Goal: Check status

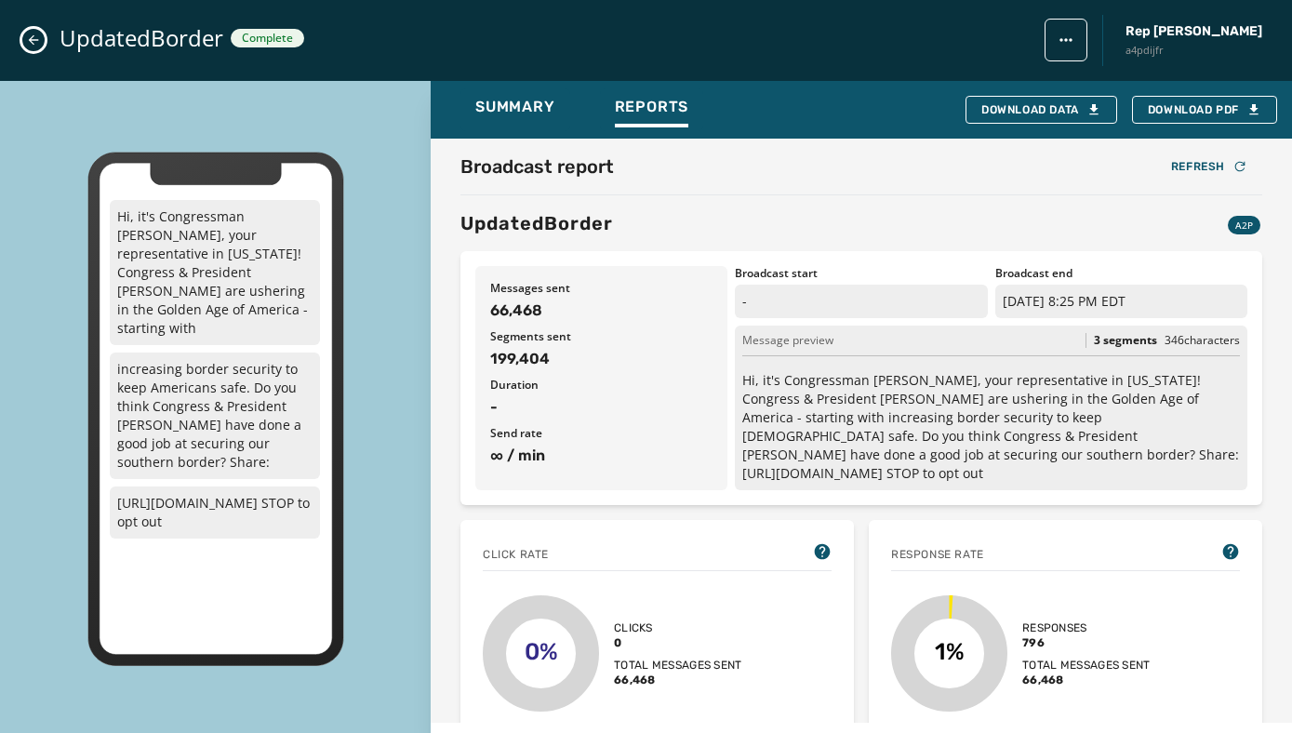
click at [36, 35] on icon "Close admin drawer" at bounding box center [33, 40] width 15 height 15
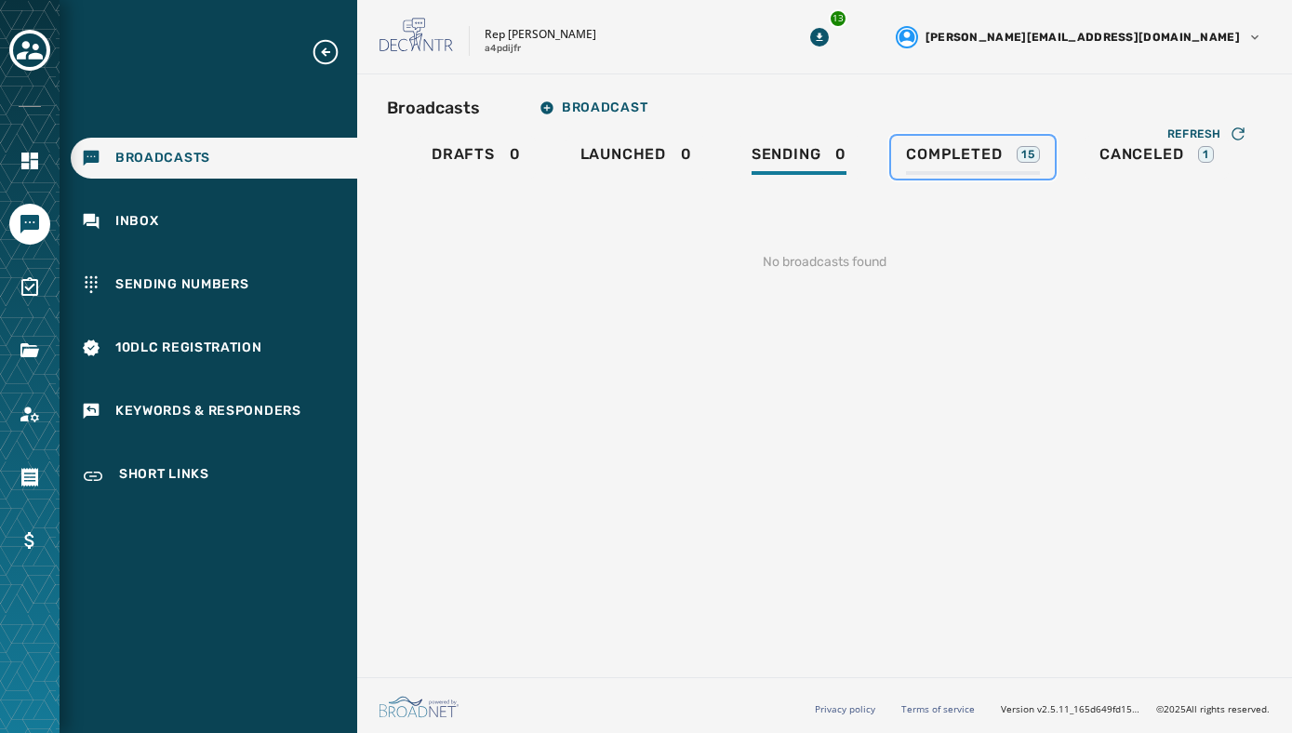
click at [949, 164] on div "Completed 15" at bounding box center [973, 160] width 134 height 30
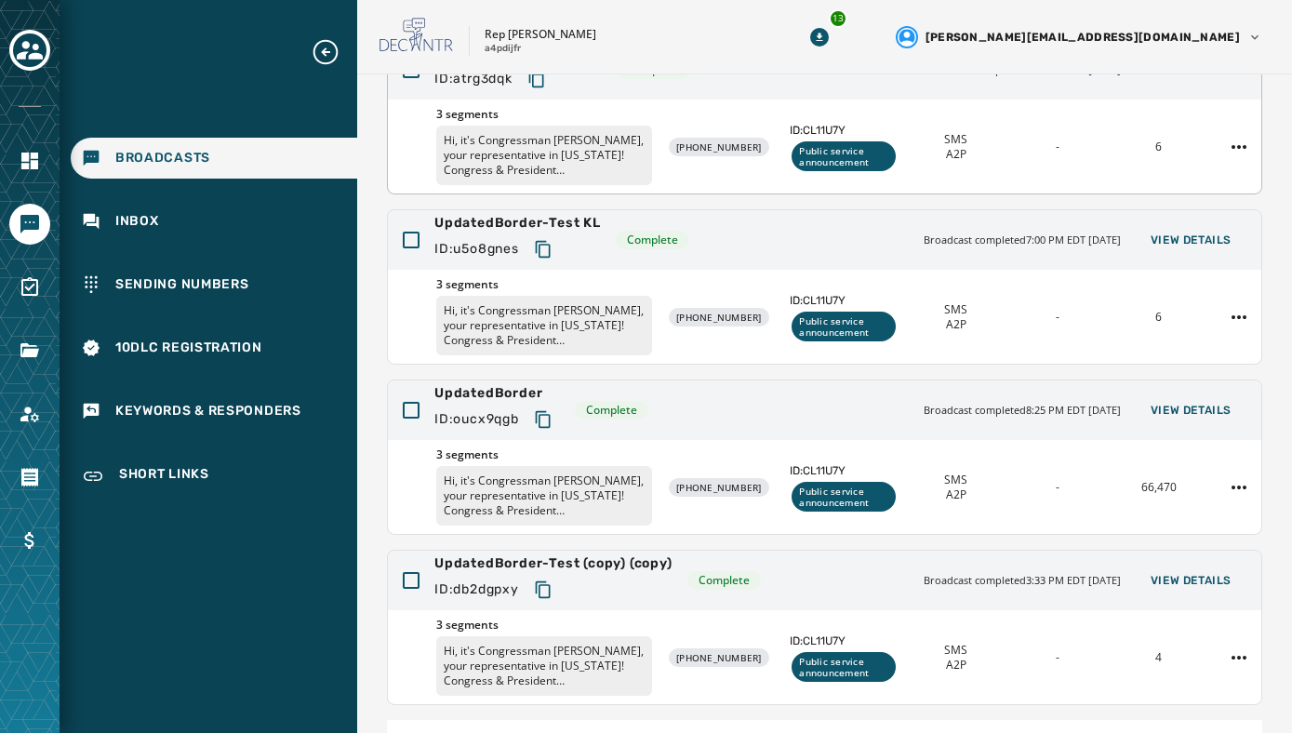
scroll to position [411, 0]
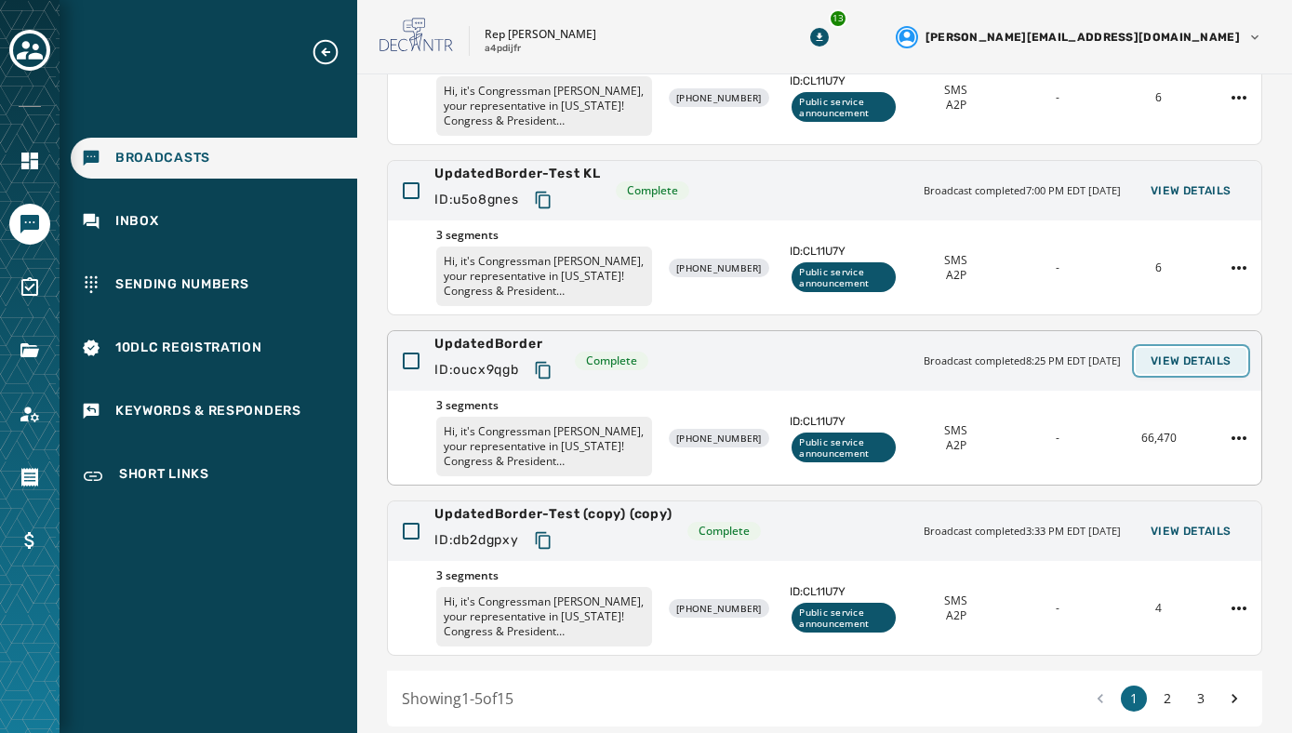
click at [1188, 365] on span "View Details" at bounding box center [1190, 360] width 81 height 15
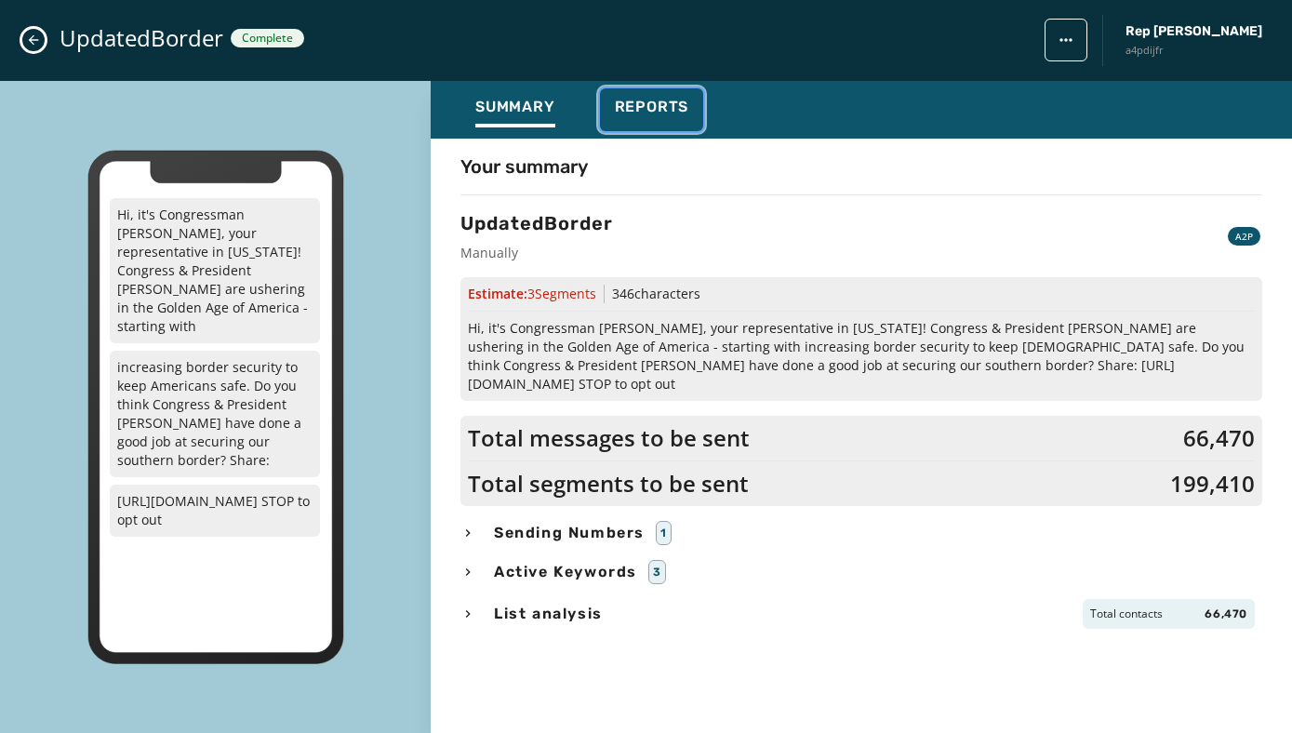
click at [655, 116] on div "Reports" at bounding box center [652, 113] width 74 height 30
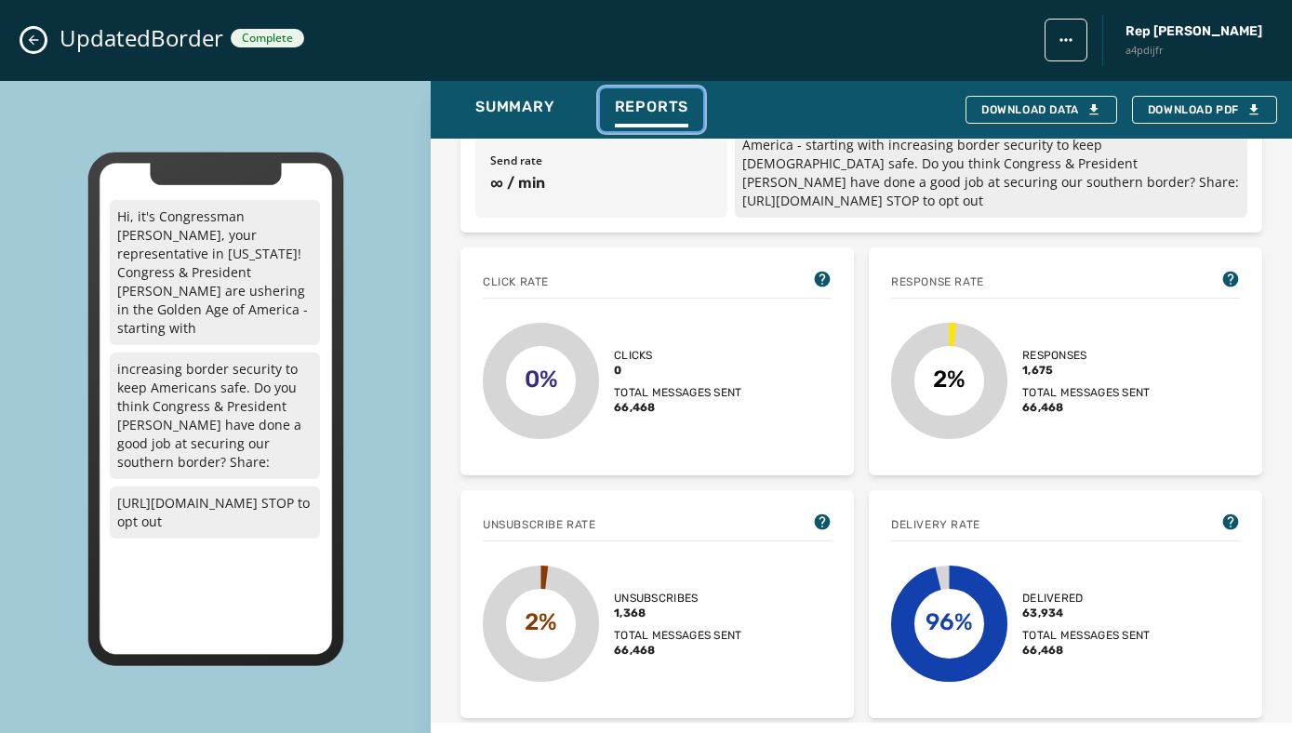
scroll to position [456, 0]
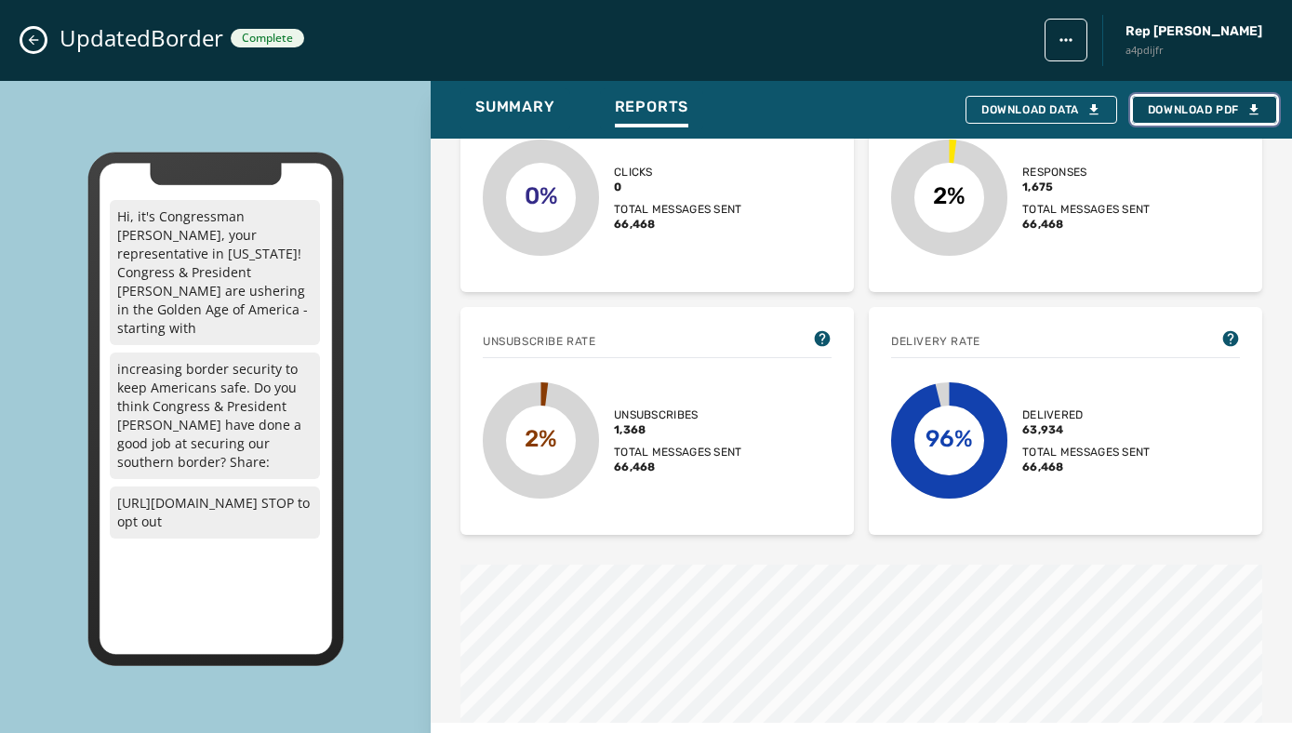
click at [1208, 109] on span "Download PDF" at bounding box center [1204, 109] width 113 height 15
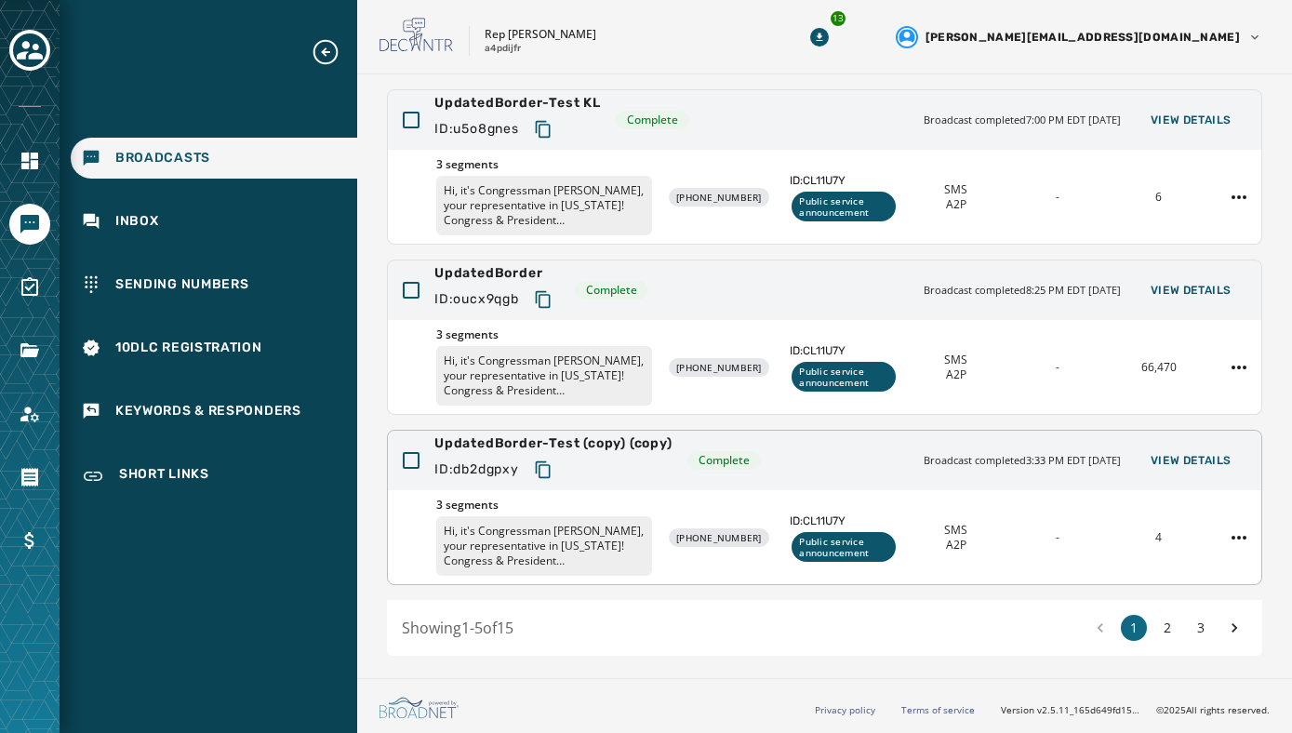
scroll to position [462, 0]
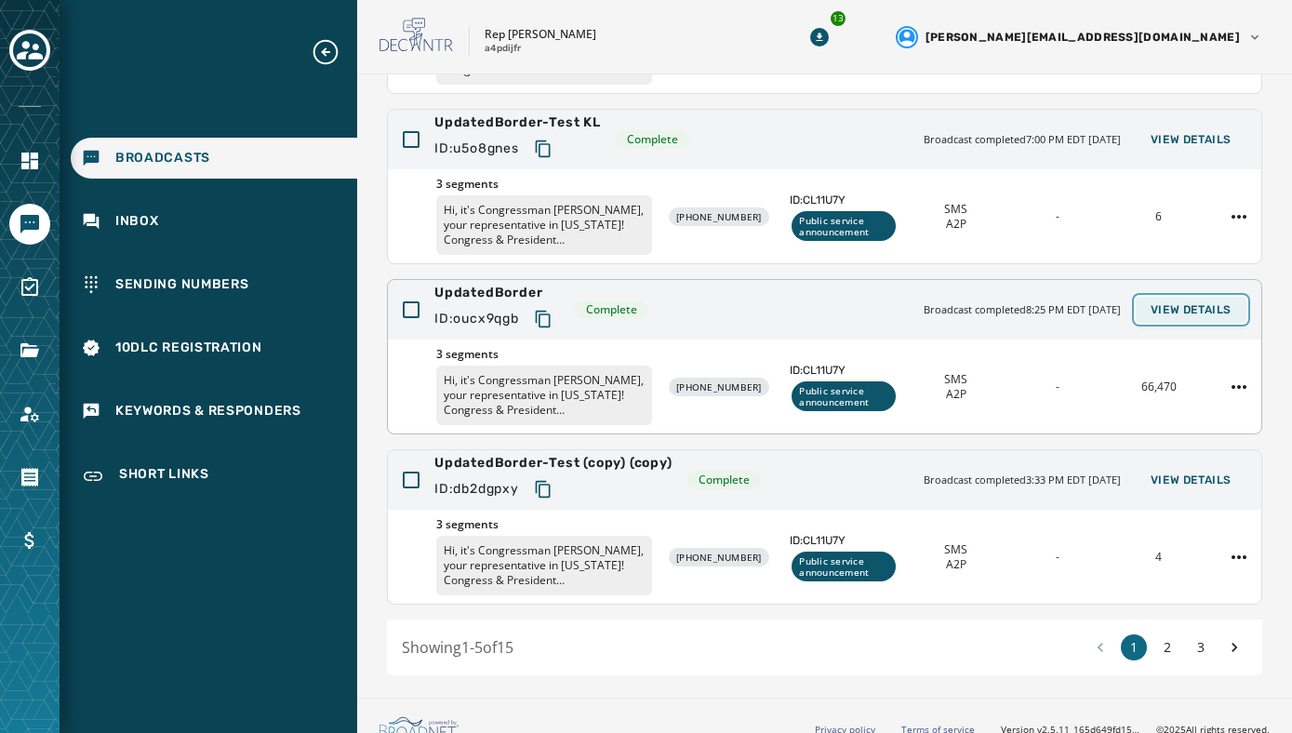
click at [1212, 297] on button "View Details" at bounding box center [1190, 310] width 111 height 26
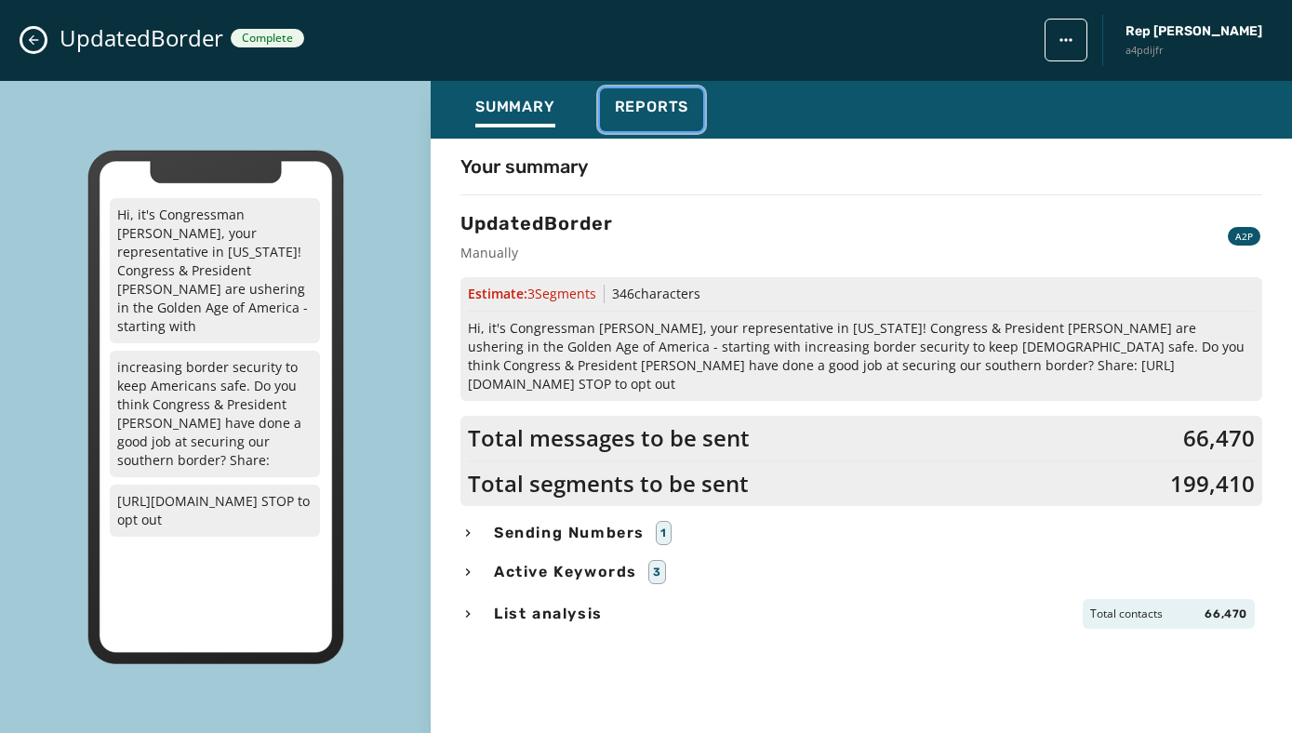
click at [669, 108] on span "Reports" at bounding box center [652, 107] width 74 height 19
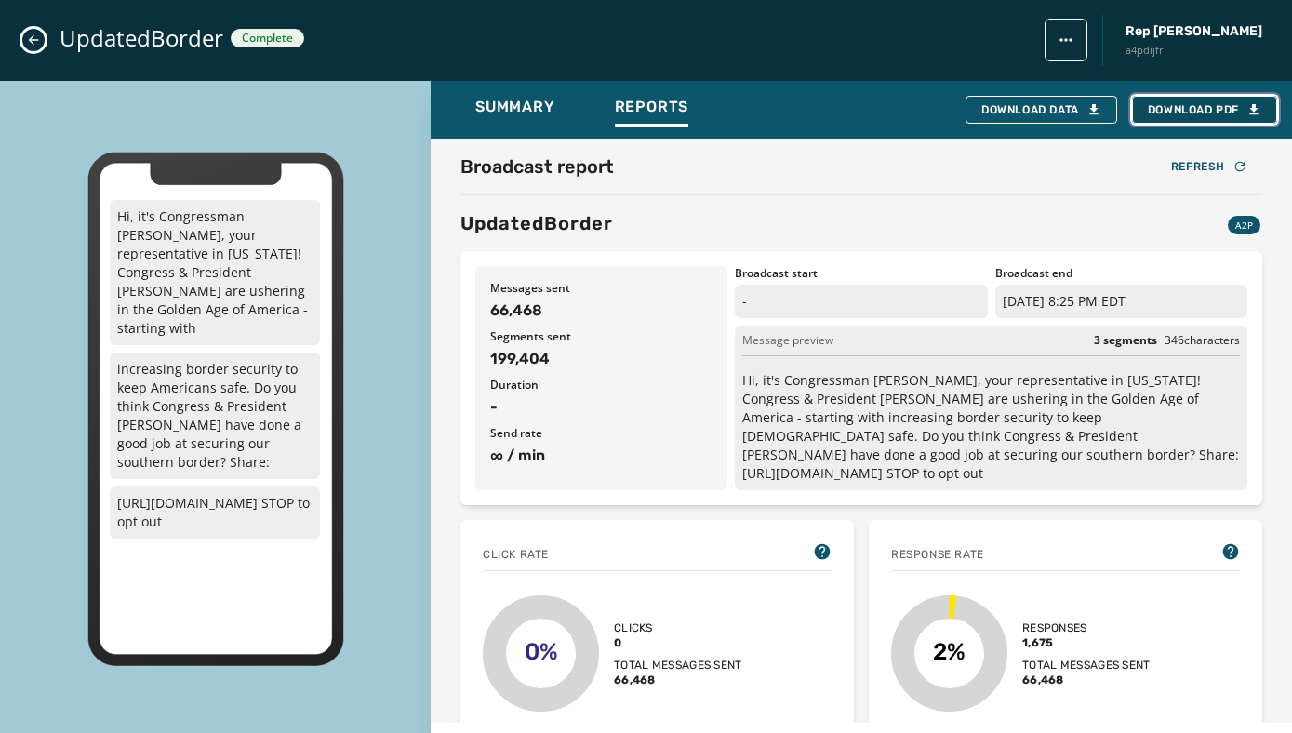
click at [1178, 104] on span "Download PDF" at bounding box center [1204, 109] width 113 height 15
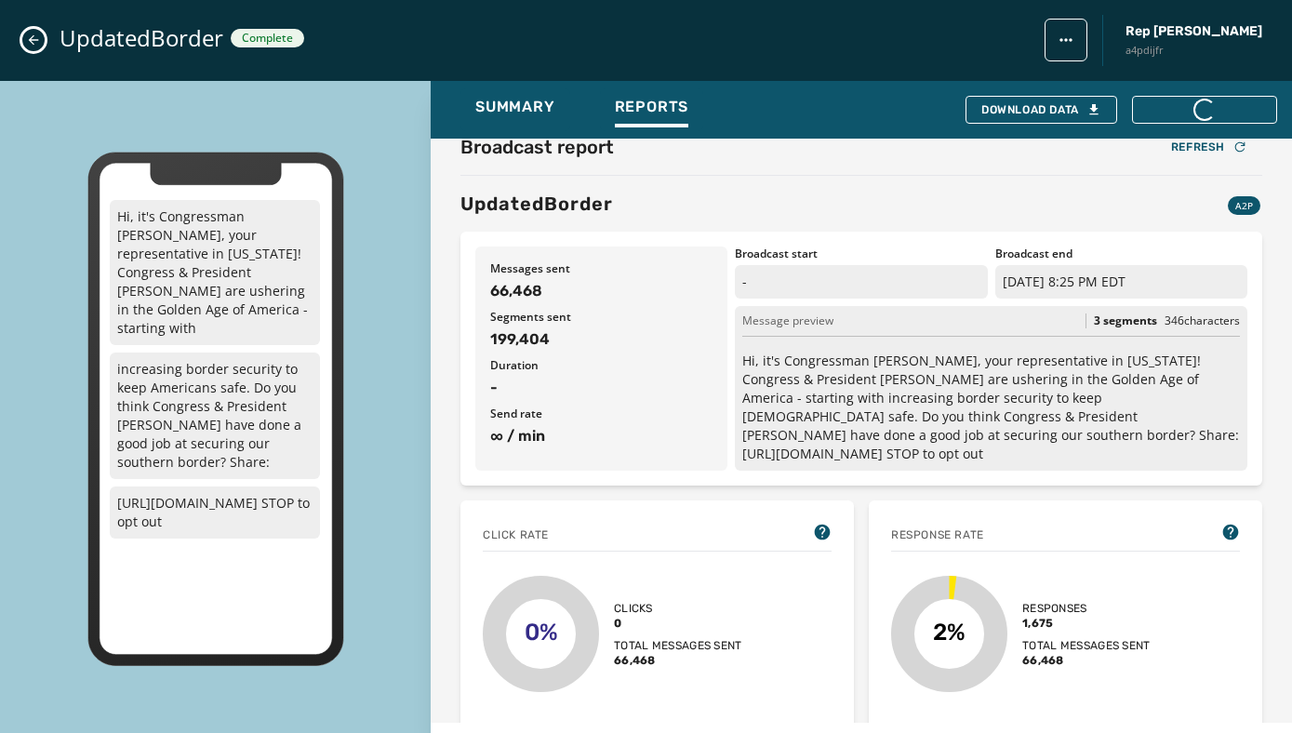
click at [40, 38] on icon "Close admin drawer" at bounding box center [33, 40] width 15 height 15
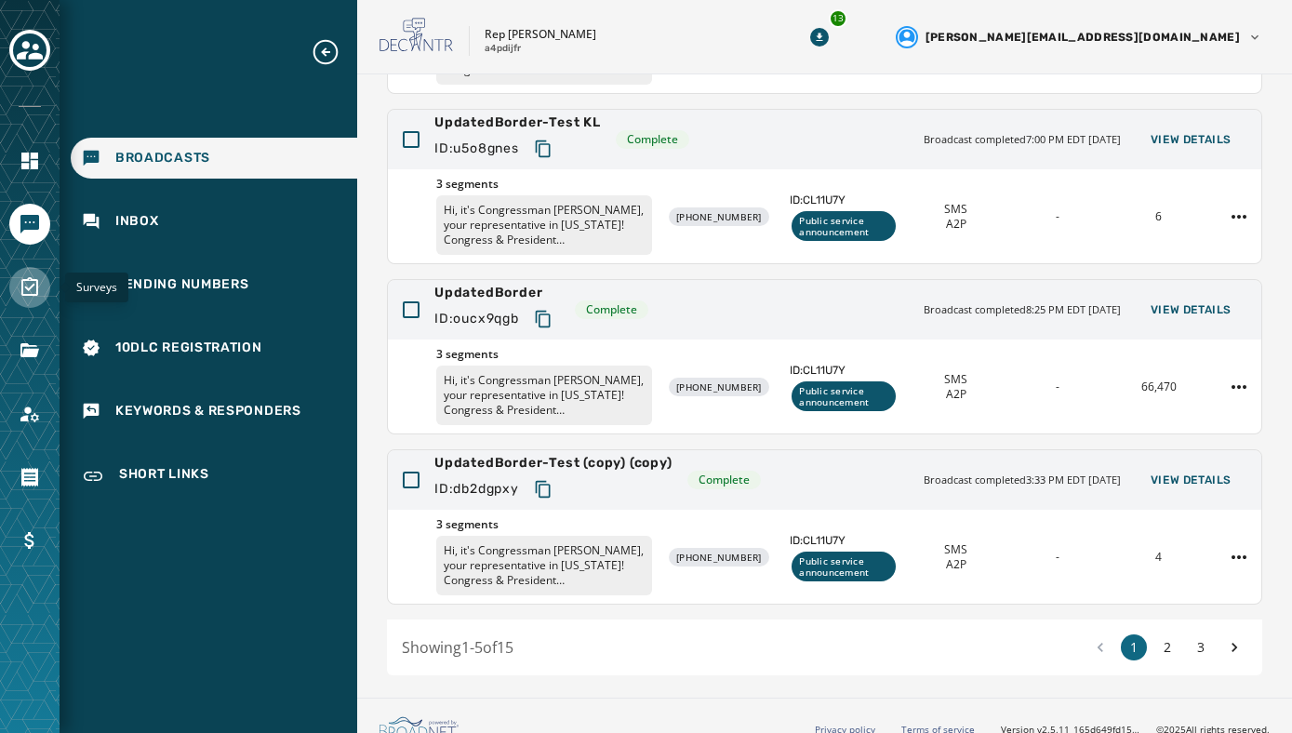
click at [26, 288] on icon "Navigate to Surveys" at bounding box center [29, 286] width 17 height 19
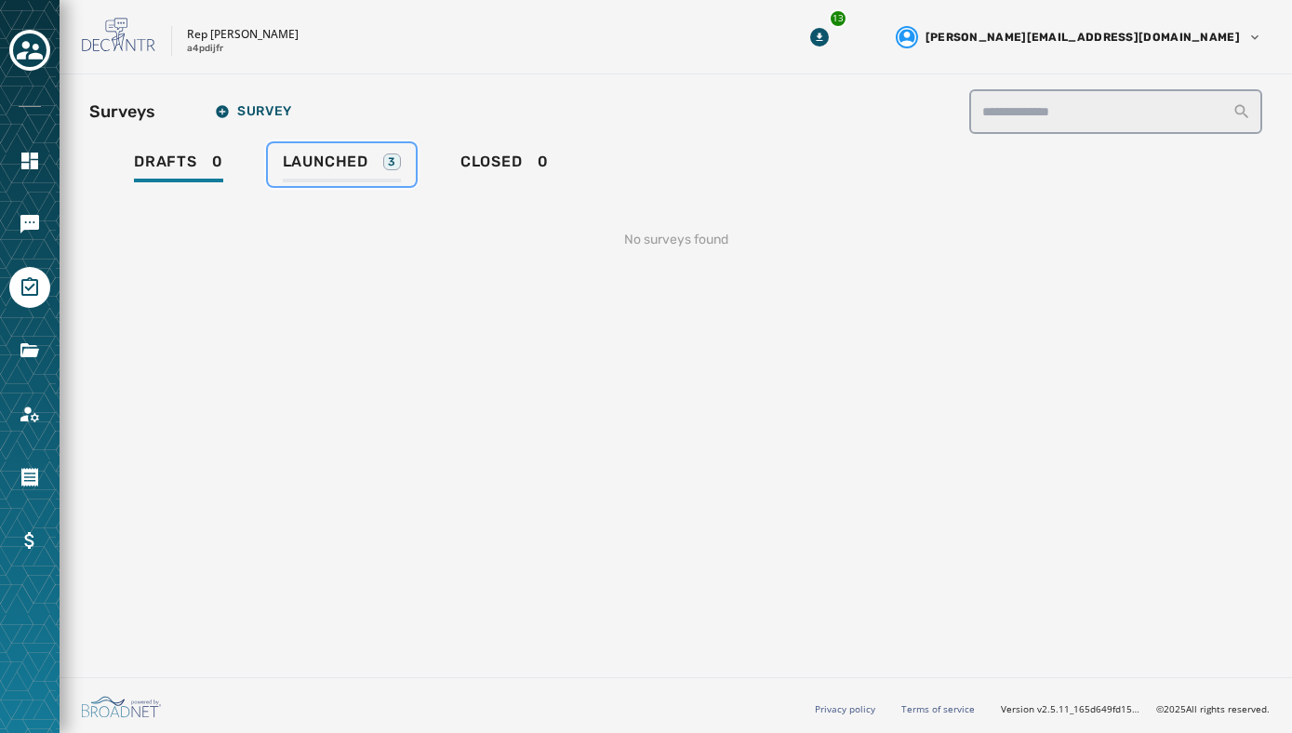
click at [311, 165] on span "Launched" at bounding box center [326, 162] width 86 height 19
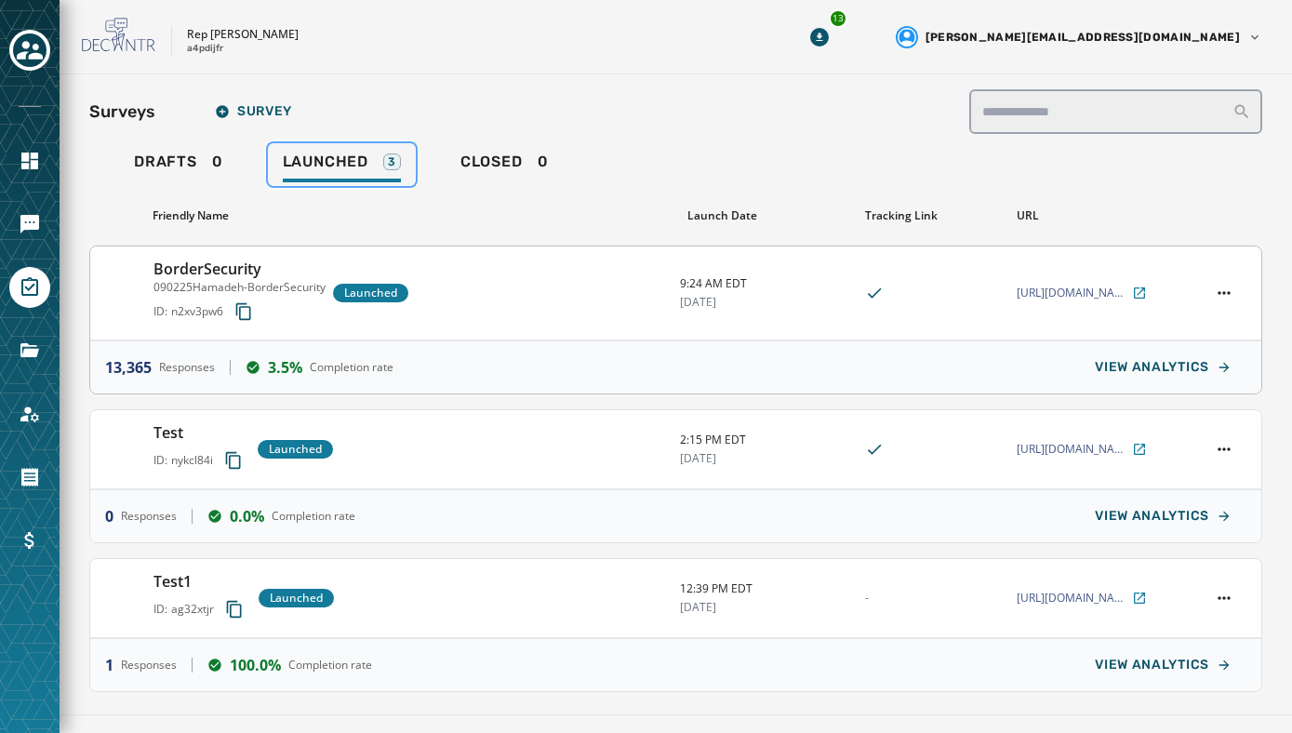
scroll to position [37, 0]
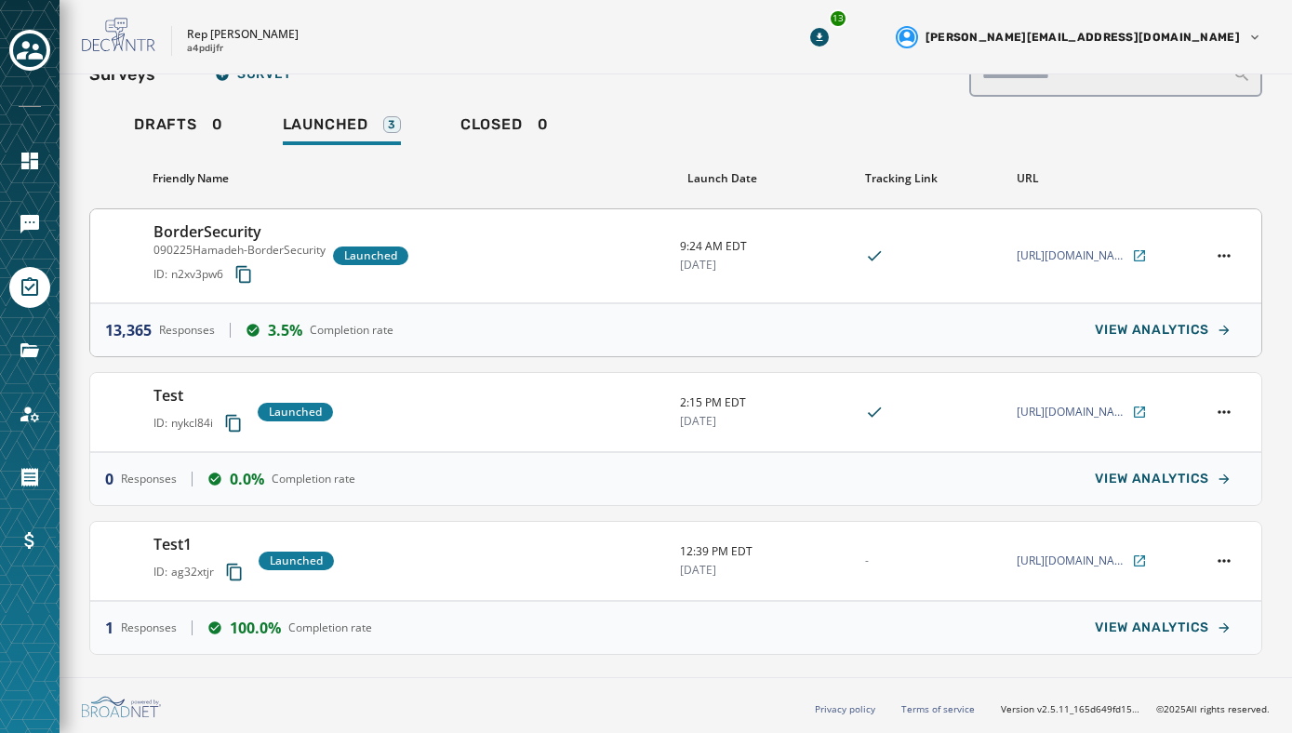
click at [555, 259] on div "BorderSecurity 090225Hamadeh-BorderSecurity ID: n2xv3pw6 Launched" at bounding box center [408, 255] width 511 height 71
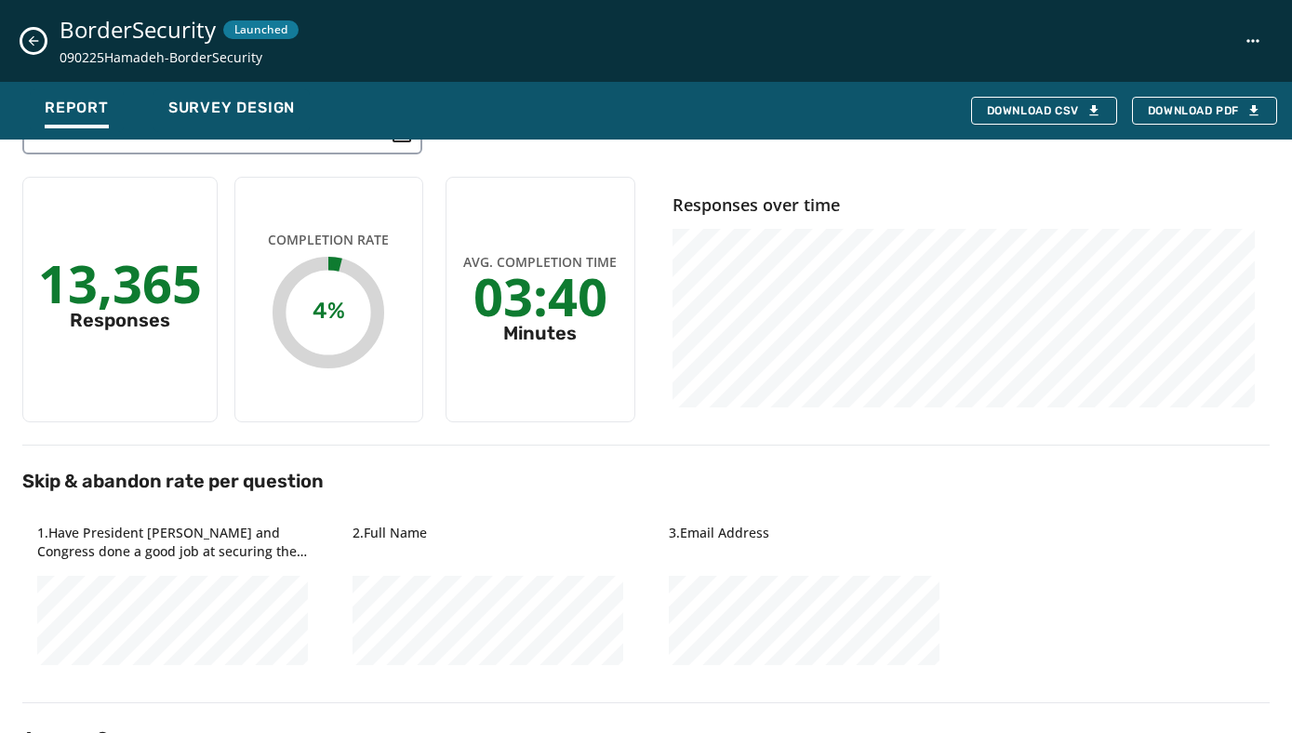
scroll to position [36, 0]
